Goal: Find contact information: Find contact information

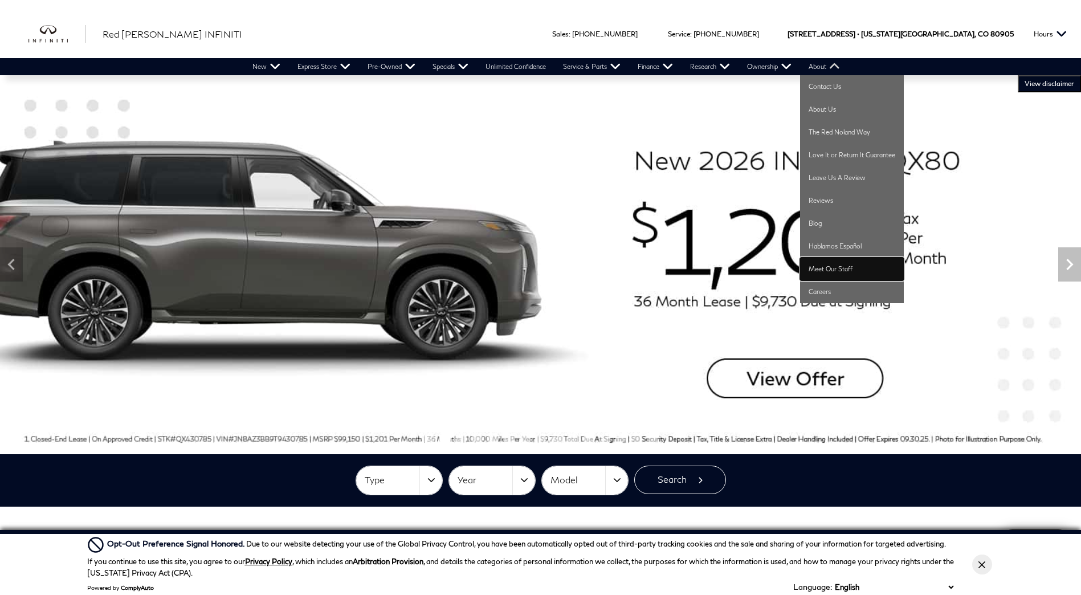
click at [857, 267] on link "Meet Our Staff" at bounding box center [852, 269] width 104 height 23
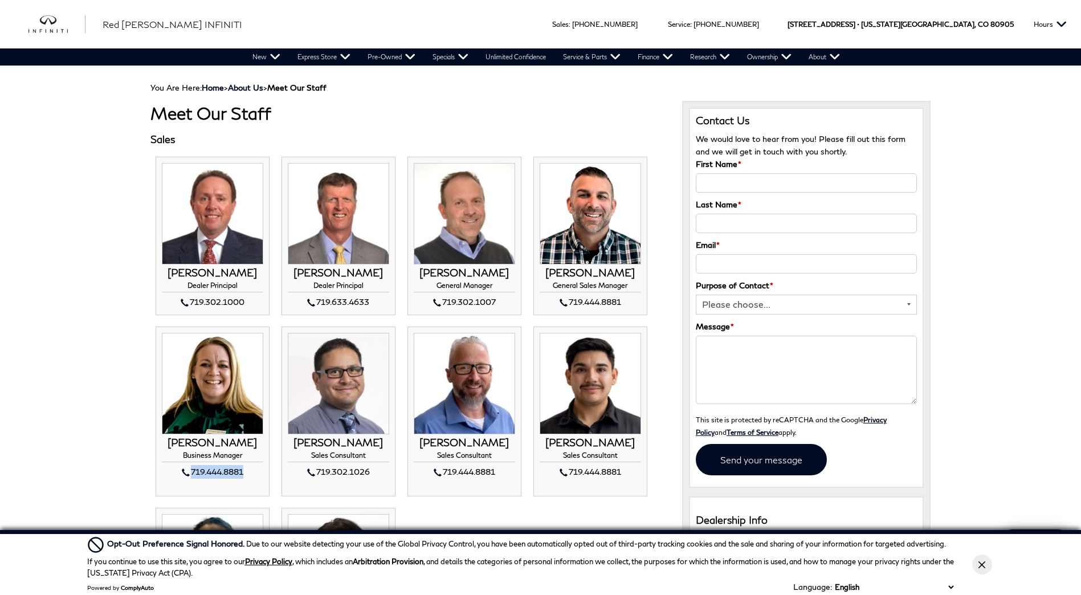
drag, startPoint x: 191, startPoint y: 482, endPoint x: 254, endPoint y: 488, distance: 63.6
click at [254, 479] on div "719.444.8881" at bounding box center [212, 472] width 101 height 14
drag, startPoint x: 254, startPoint y: 488, endPoint x: 231, endPoint y: 479, distance: 25.1
copy div "719.444.8881"
